Goal: Information Seeking & Learning: Find specific fact

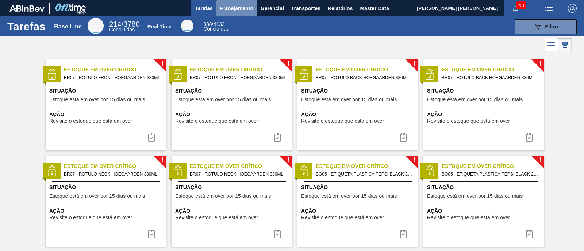
click at [250, 11] on span "Planejamento" at bounding box center [236, 8] width 33 height 9
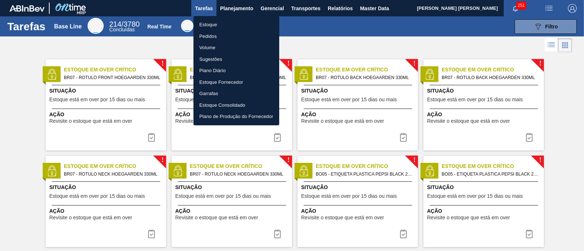
click at [236, 22] on li "Estoque" at bounding box center [236, 25] width 86 height 12
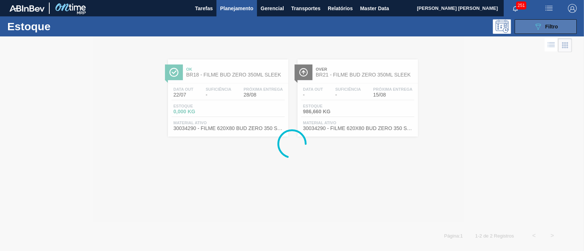
click at [528, 29] on button "089F7B8B-B2A5-4AFE-B5C0-19BA573D28AC Filtro" at bounding box center [546, 26] width 62 height 15
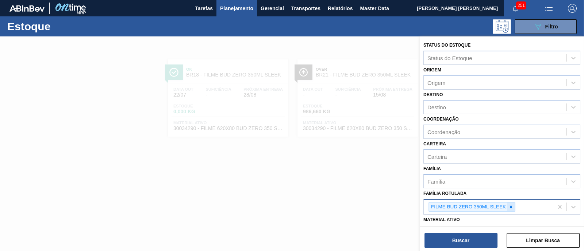
click at [510, 205] on icon at bounding box center [510, 207] width 5 height 5
type Rotulada "zero"
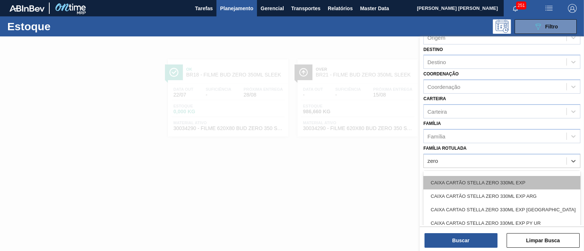
scroll to position [45, 0]
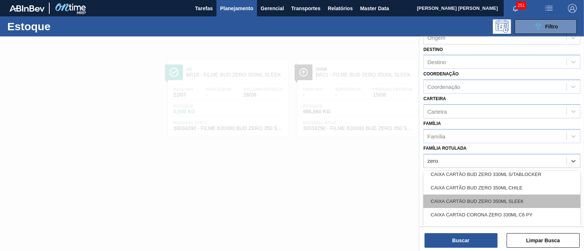
click at [524, 197] on div "CAIXA CARTÃO BUD ZERO 350ML SLEEK" at bounding box center [501, 202] width 157 height 14
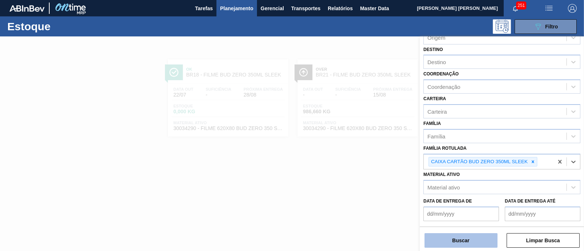
click at [484, 236] on button "Buscar" at bounding box center [460, 241] width 73 height 15
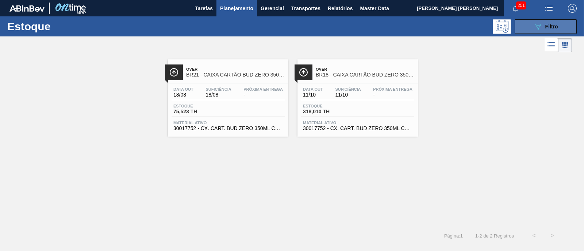
click at [536, 26] on icon "089F7B8B-B2A5-4AFE-B5C0-19BA573D28AC" at bounding box center [538, 26] width 9 height 9
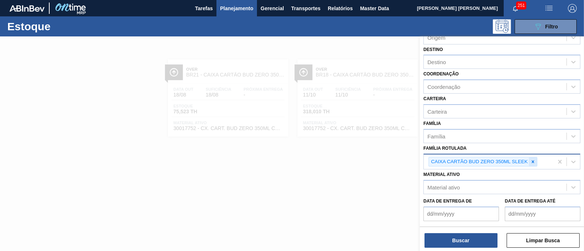
click at [532, 161] on icon at bounding box center [533, 162] width 3 height 3
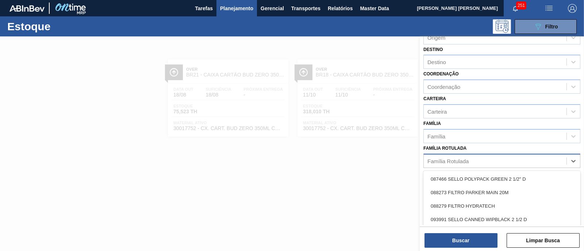
click at [522, 160] on div "Família Rotulada" at bounding box center [495, 161] width 143 height 11
type Rotulada "bud zer"
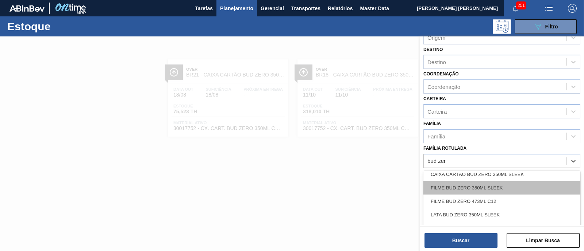
click at [551, 186] on div "FILME BUD ZERO 350ML SLEEK" at bounding box center [501, 188] width 157 height 14
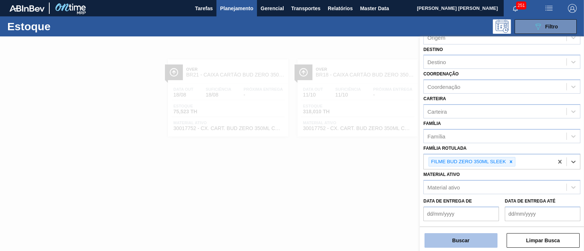
click at [483, 237] on button "Buscar" at bounding box center [460, 241] width 73 height 15
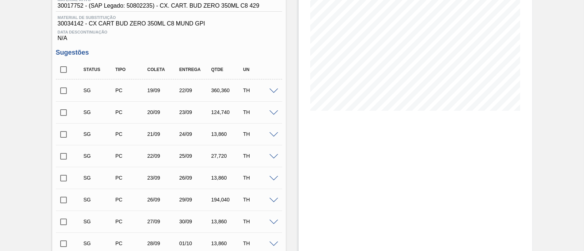
scroll to position [45, 0]
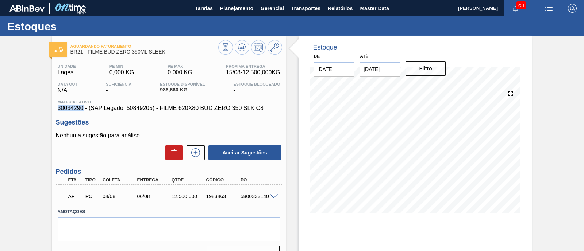
drag, startPoint x: 54, startPoint y: 110, endPoint x: 84, endPoint y: 110, distance: 29.9
click at [84, 110] on div "Unidade Lages PE MIN 0,000 KG PE MAX 0,000 KG Próxima Entrega 15/08 - 12.500,00…" at bounding box center [169, 162] width 234 height 203
copy span "30034290"
click at [274, 196] on span at bounding box center [273, 196] width 9 height 5
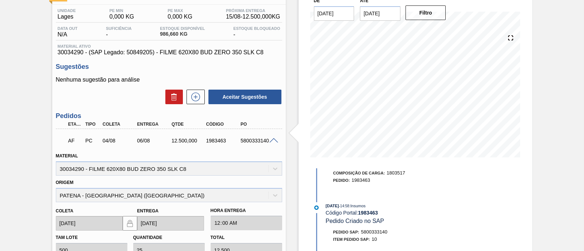
scroll to position [365, 0]
